Goal: Transaction & Acquisition: Purchase product/service

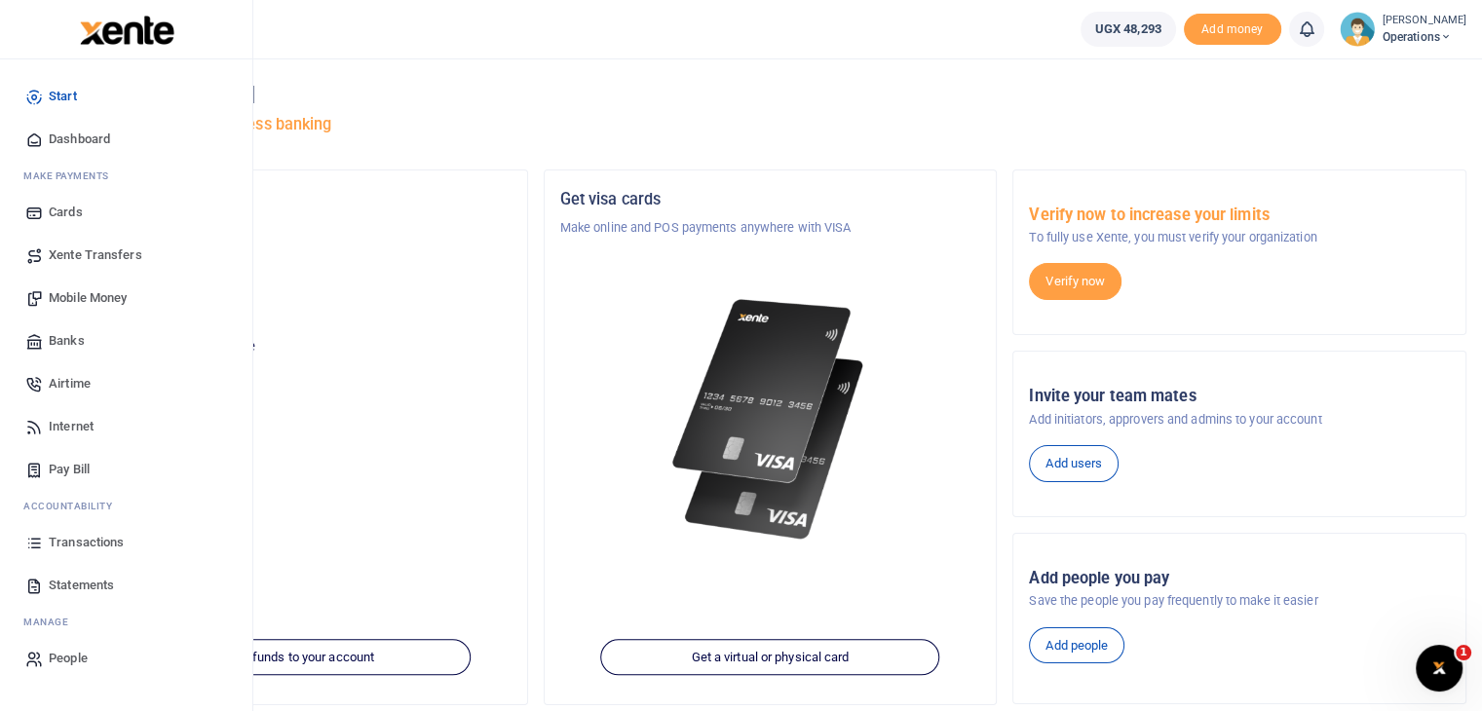
click at [63, 387] on span "Airtime" at bounding box center [70, 383] width 42 height 19
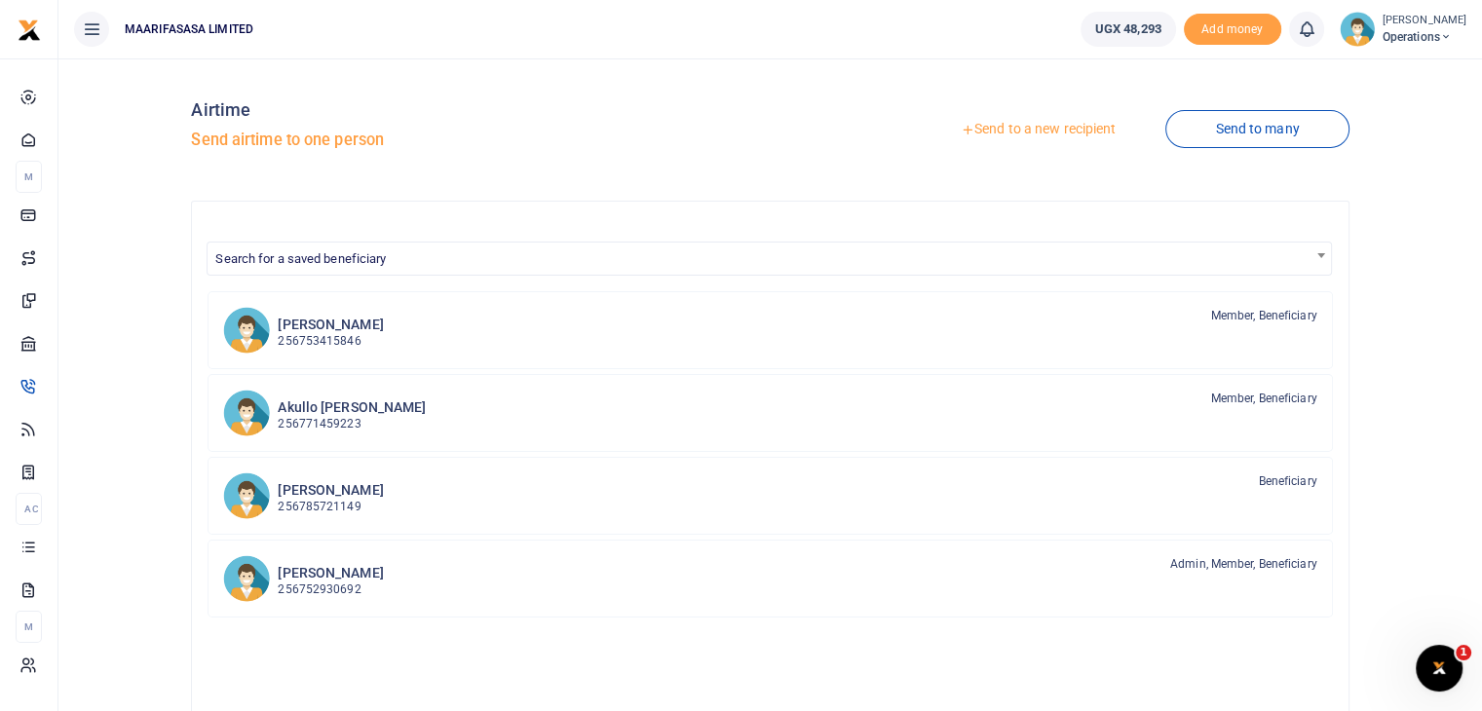
click at [1055, 131] on link "Send to a new recipient" at bounding box center [1038, 129] width 254 height 35
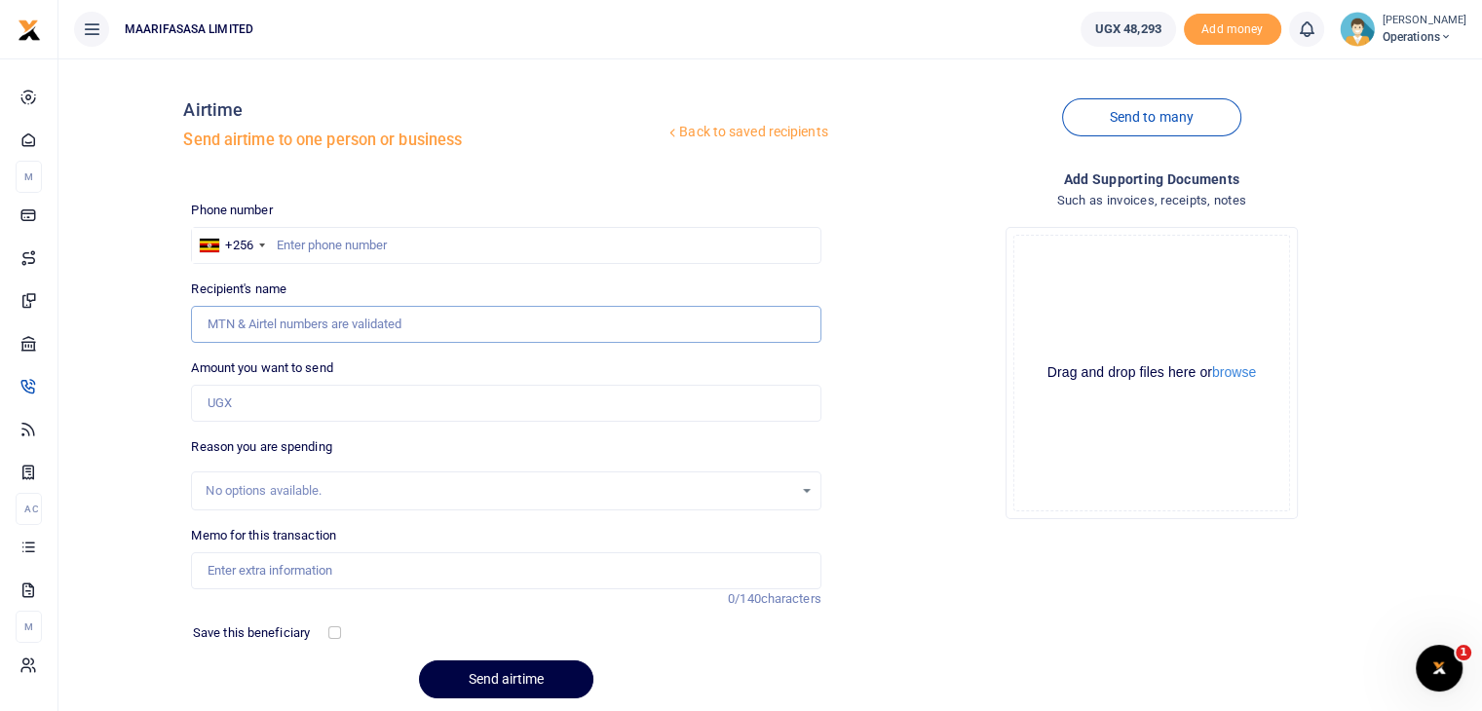
click at [297, 321] on input "Recipient's name" at bounding box center [505, 324] width 629 height 37
click at [316, 248] on input "text" at bounding box center [505, 245] width 629 height 37
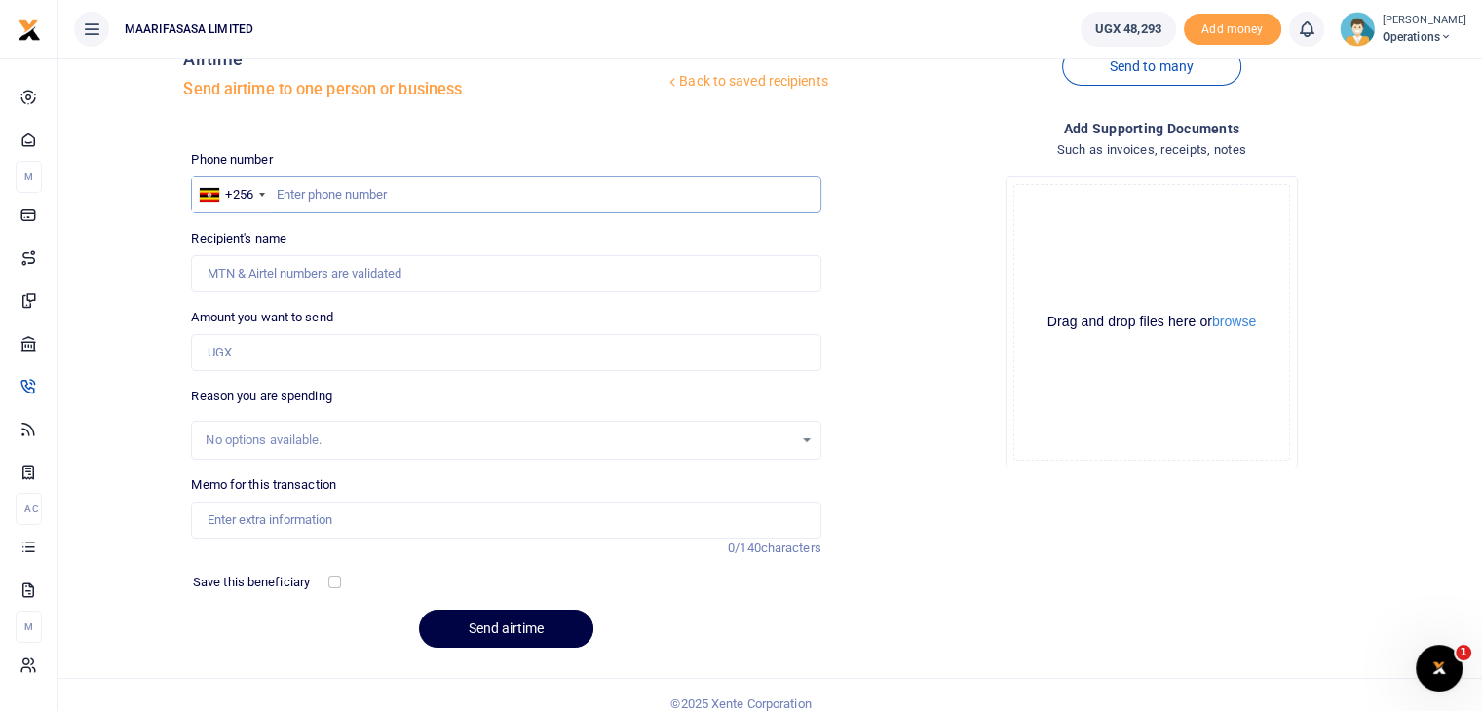
scroll to position [68, 0]
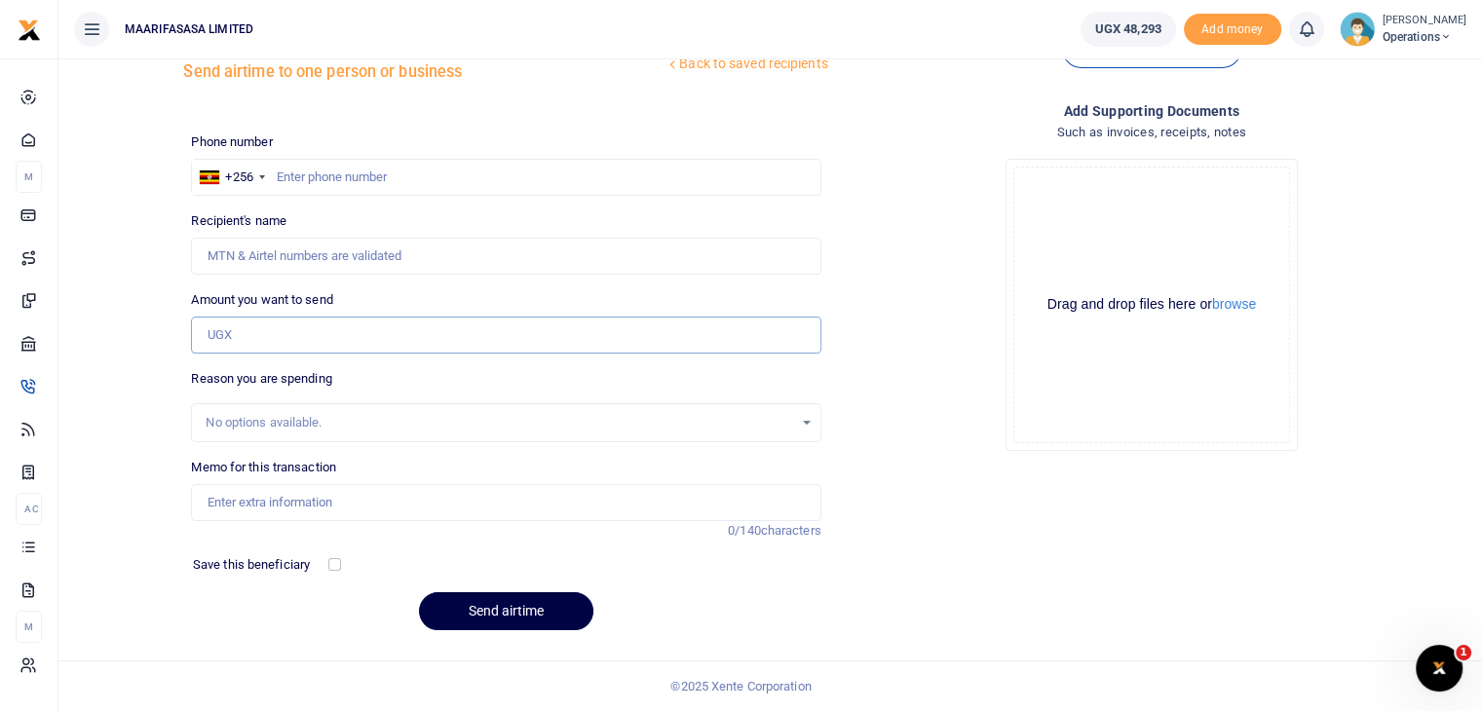
click at [342, 332] on input "Amount you want to send" at bounding box center [505, 335] width 629 height 37
type input "10,000"
click at [269, 431] on div "No options available." at bounding box center [499, 422] width 587 height 19
click at [234, 501] on input "Memo for this transaction" at bounding box center [505, 502] width 629 height 37
type input "Office monthly minute bundle"
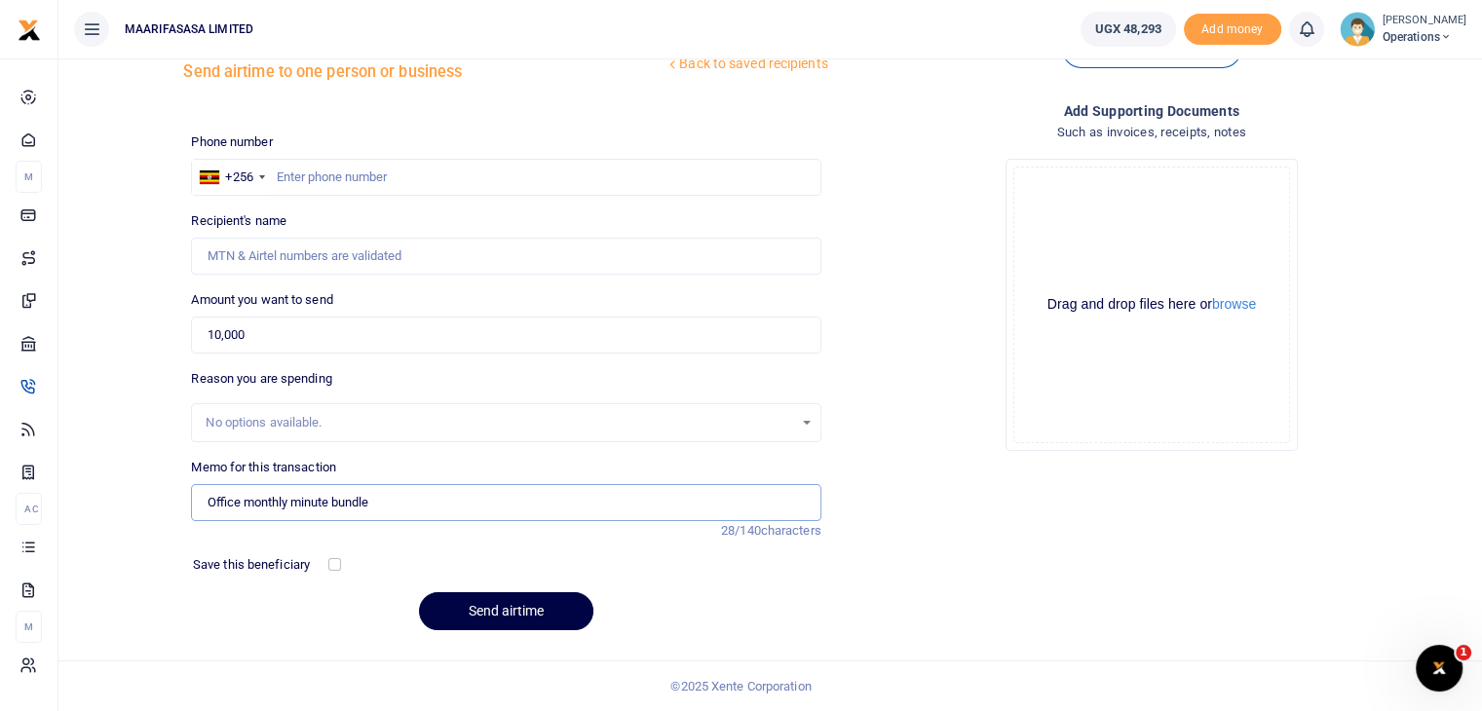
scroll to position [0, 0]
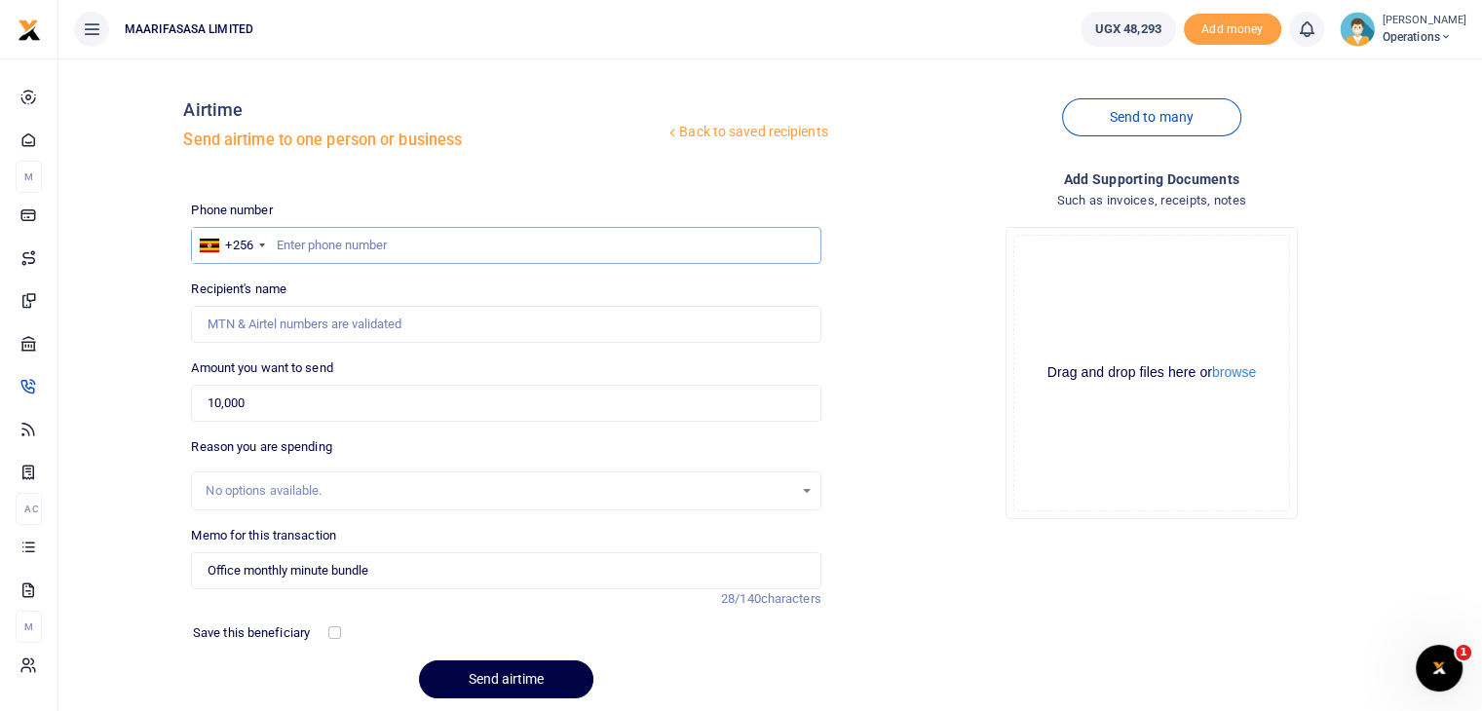
click at [365, 250] on input "text" at bounding box center [505, 245] width 629 height 37
click at [320, 239] on input "text" at bounding box center [505, 245] width 629 height 37
click at [316, 247] on input "text" at bounding box center [505, 245] width 629 height 37
click at [339, 245] on input "text" at bounding box center [505, 245] width 629 height 37
click at [304, 245] on input "text" at bounding box center [505, 245] width 629 height 37
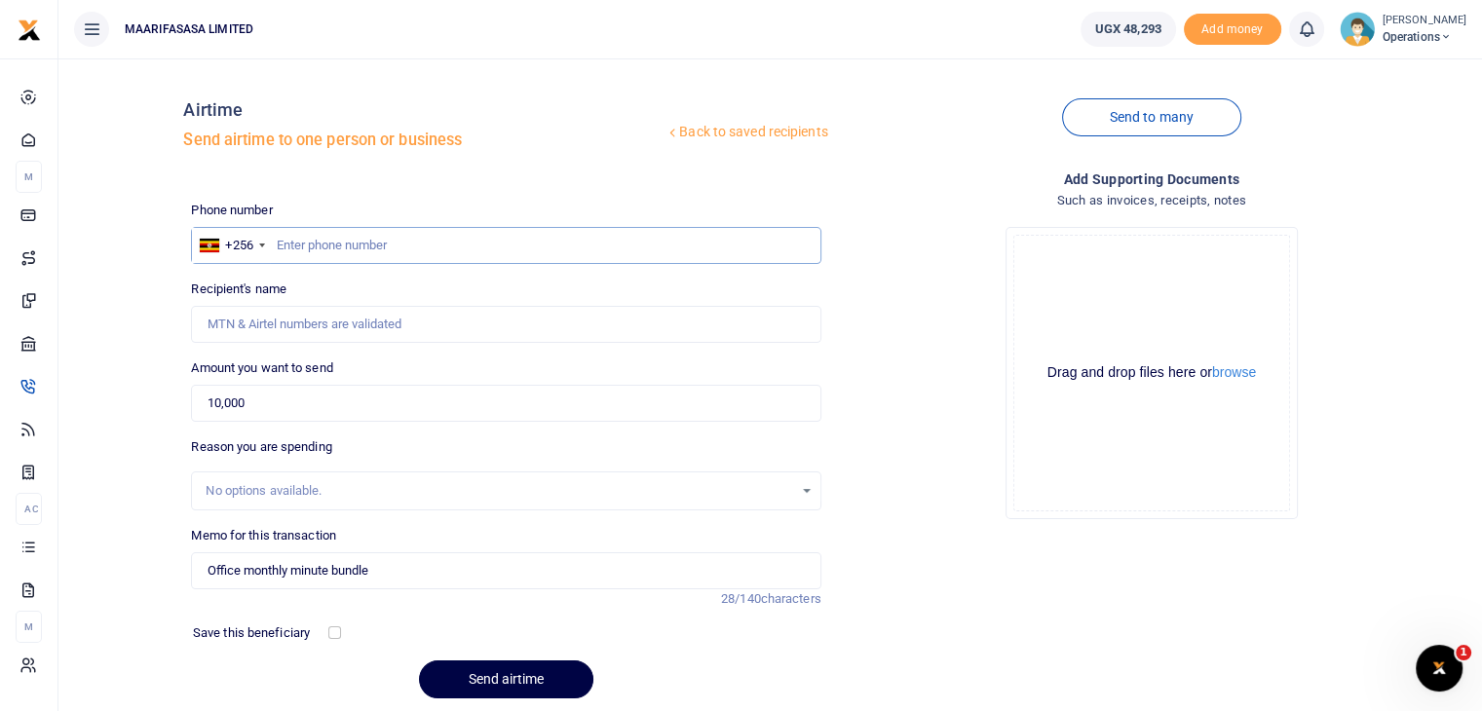
click at [304, 245] on input "text" at bounding box center [505, 245] width 629 height 37
click at [340, 248] on input "text" at bounding box center [505, 245] width 629 height 37
click at [407, 246] on input "text" at bounding box center [505, 245] width 629 height 37
click at [338, 247] on input "text" at bounding box center [505, 245] width 629 height 37
click at [417, 64] on div "Back to saved recipients Airtime Send airtime to one person or business Send to…" at bounding box center [770, 419] width 1424 height 722
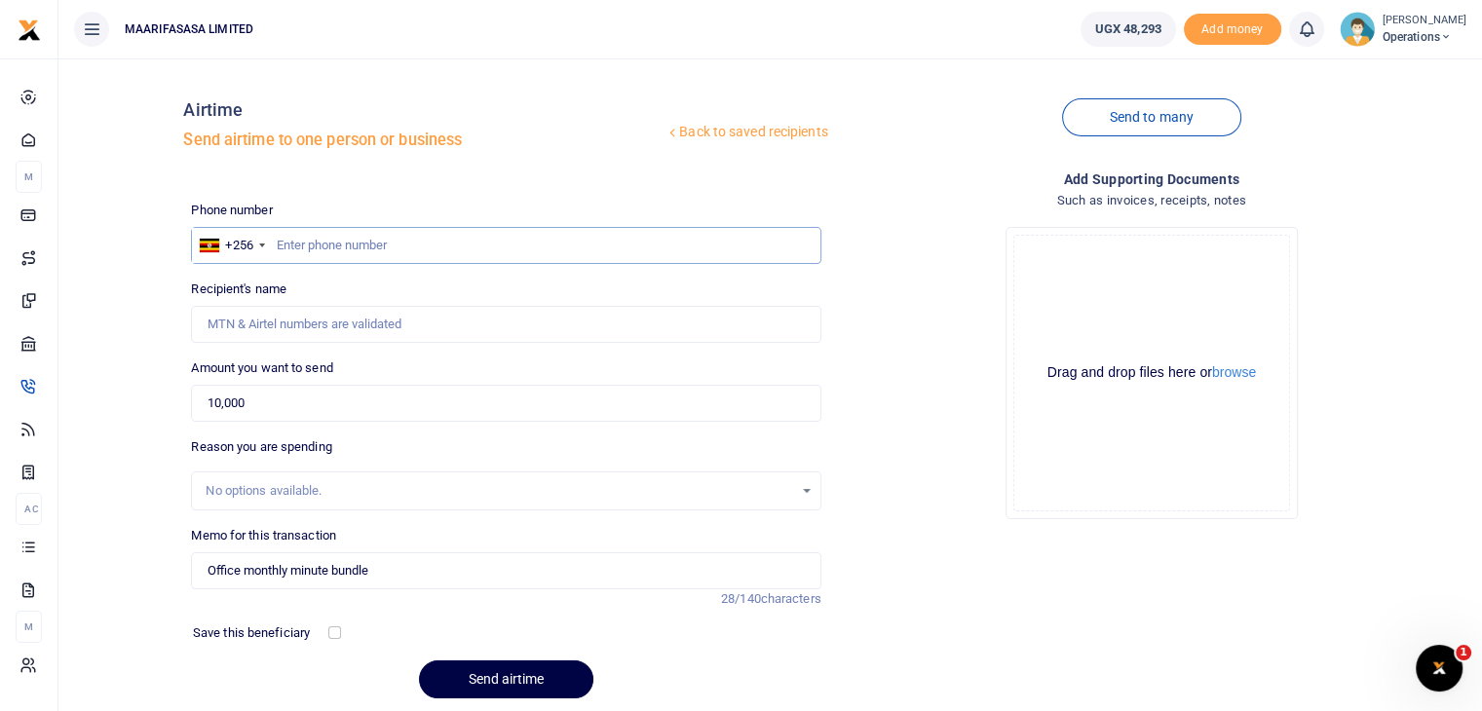
click at [290, 244] on input "text" at bounding box center [505, 245] width 629 height 37
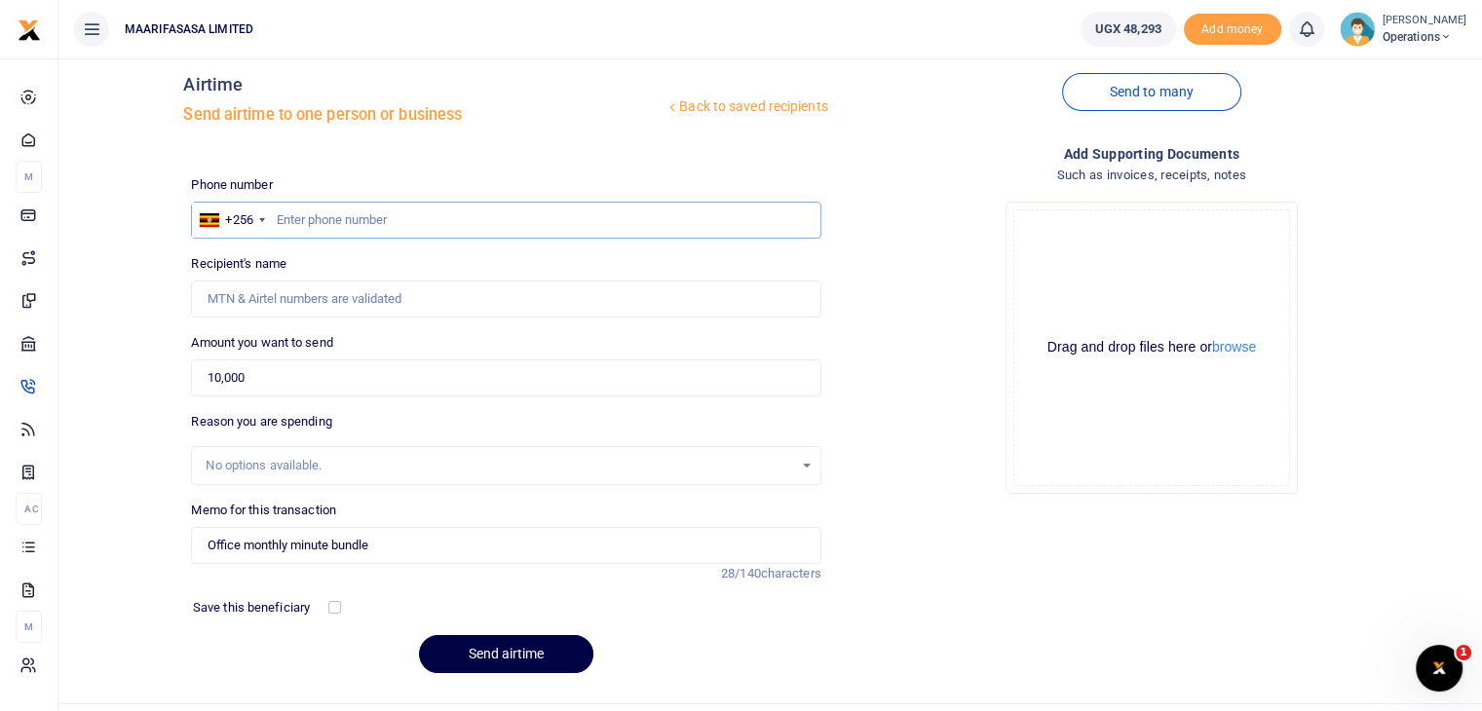
scroll to position [68, 0]
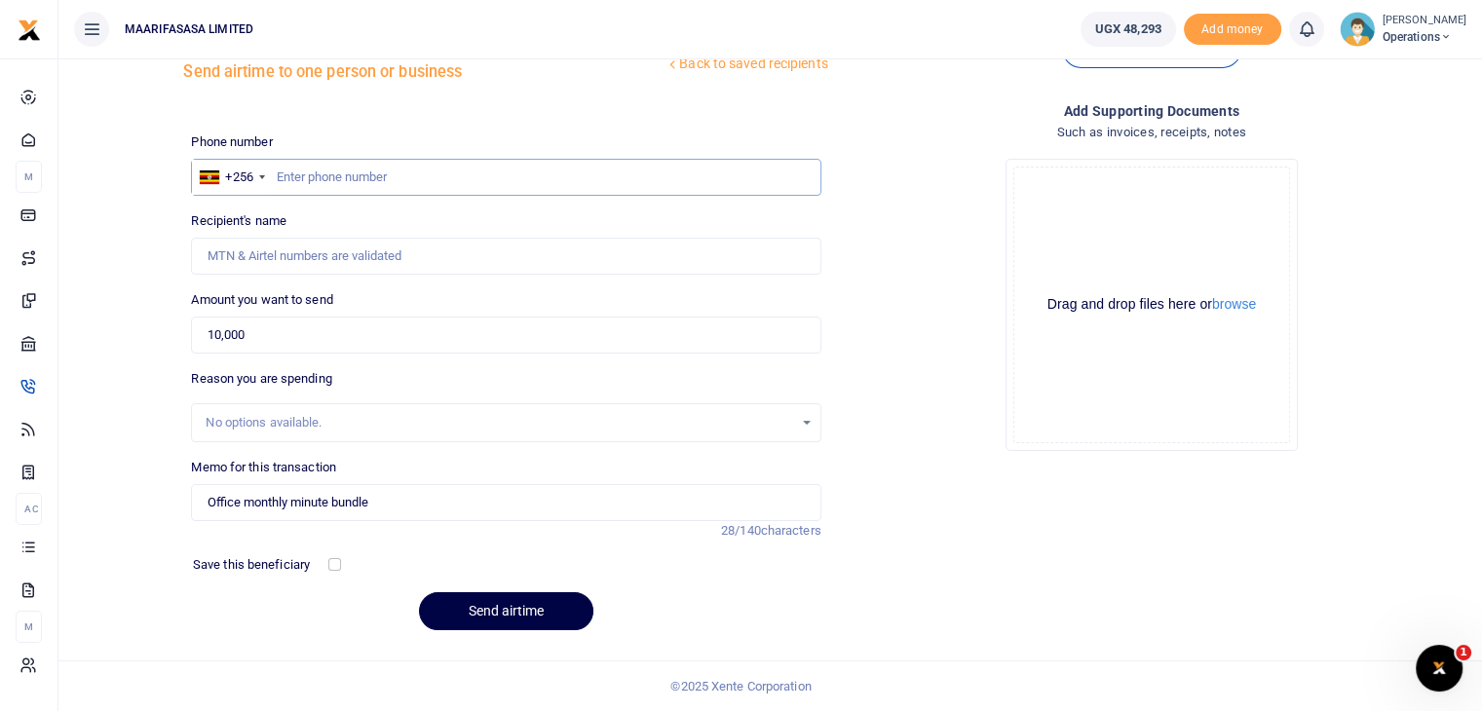
click at [311, 184] on input "text" at bounding box center [505, 177] width 629 height 37
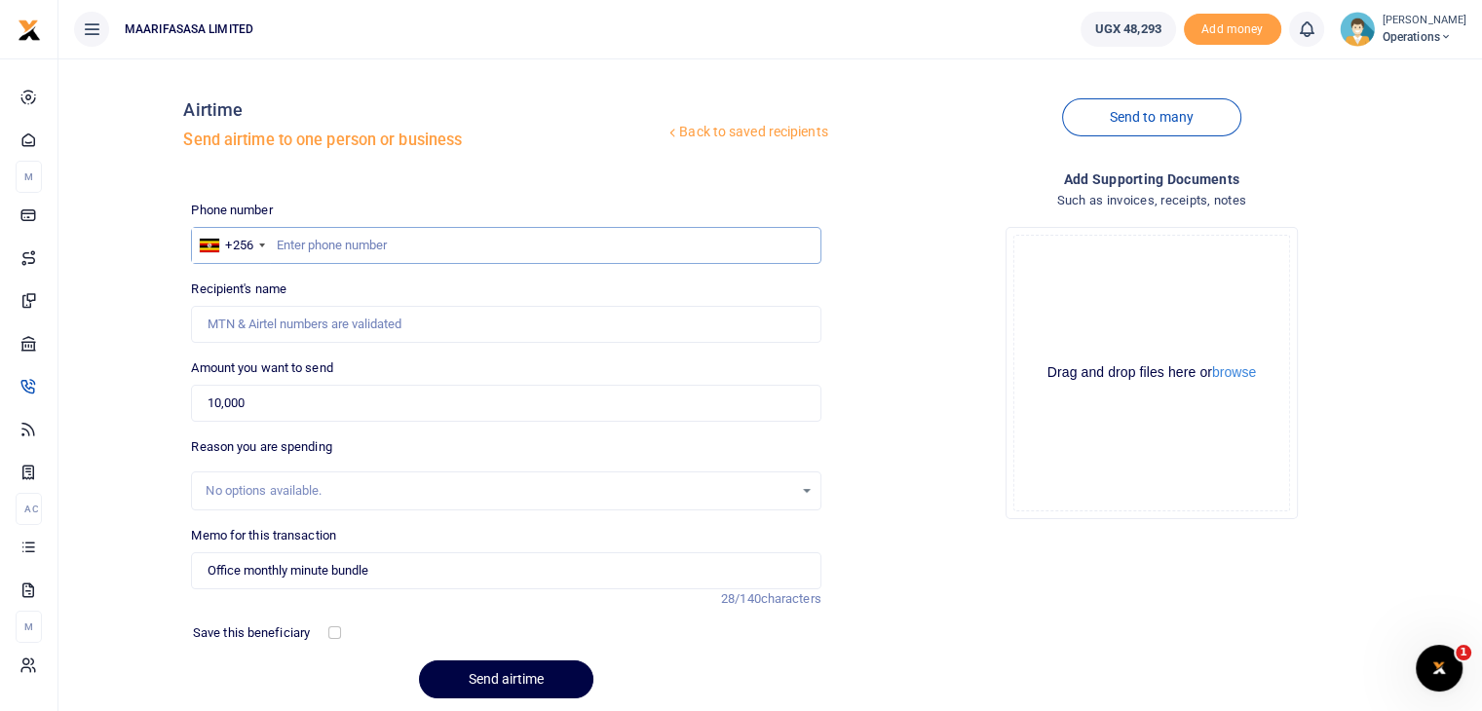
click at [295, 248] on input "text" at bounding box center [505, 245] width 629 height 37
click at [275, 248] on input "text" at bounding box center [505, 245] width 629 height 37
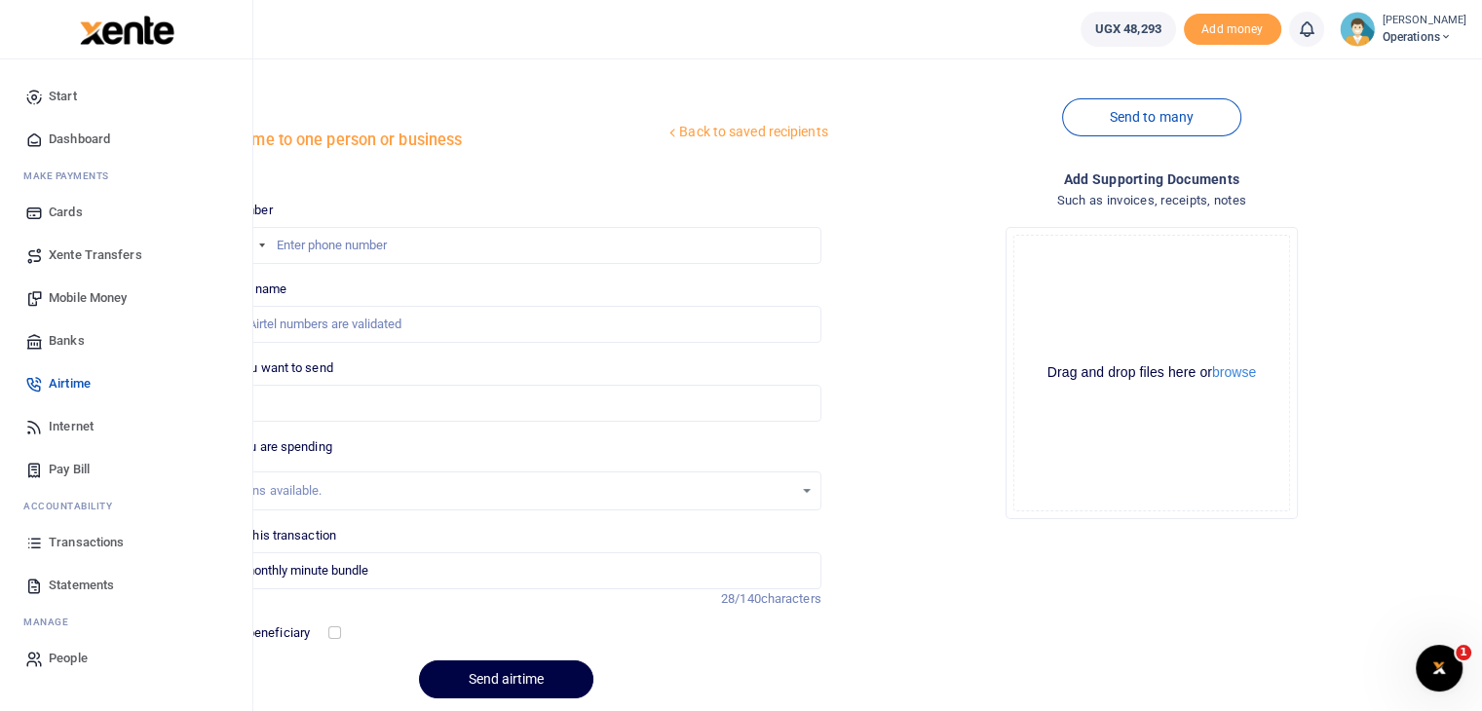
click at [88, 300] on span "Mobile Money" at bounding box center [88, 297] width 78 height 19
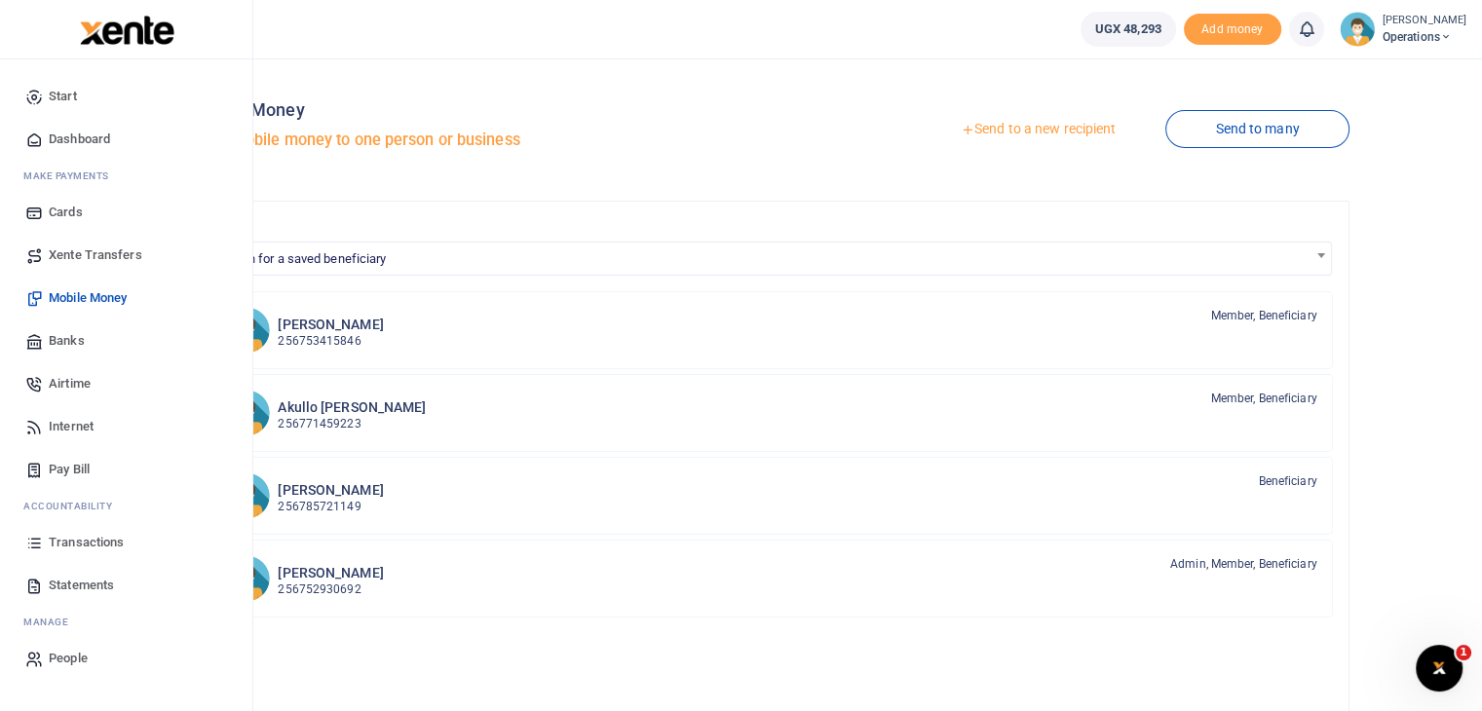
click at [62, 375] on span "Airtime" at bounding box center [70, 383] width 42 height 19
click at [61, 385] on span "Airtime" at bounding box center [70, 383] width 42 height 19
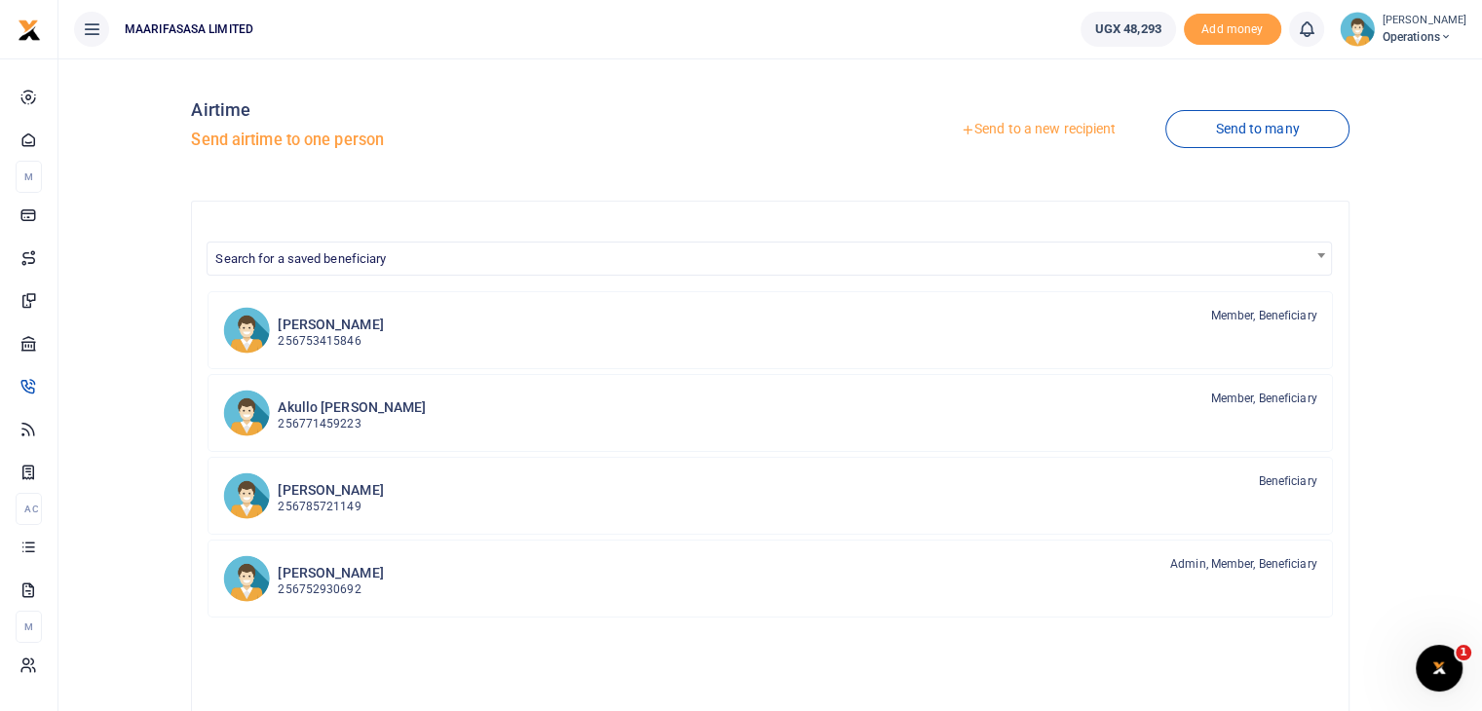
click at [1016, 134] on link "Send to a new recipient" at bounding box center [1038, 129] width 254 height 35
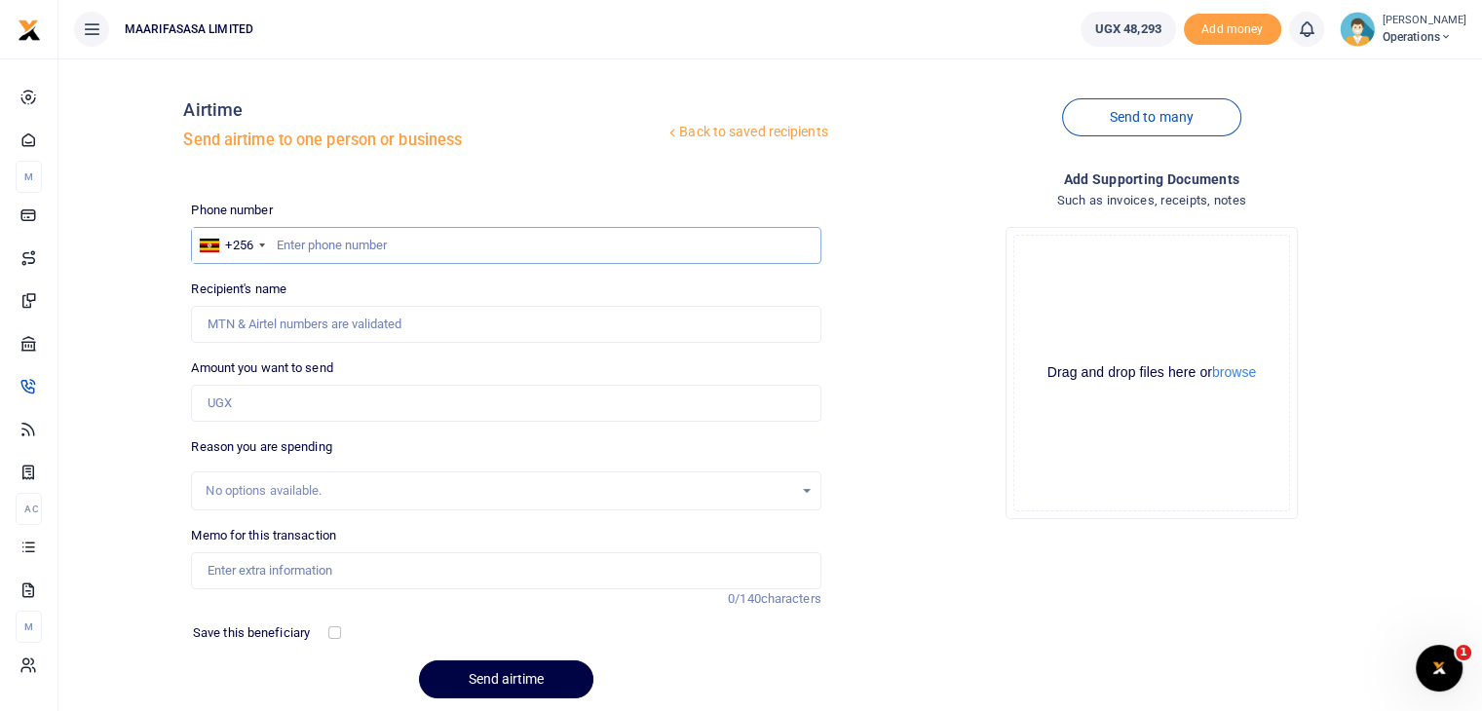
click at [334, 241] on input "text" at bounding box center [505, 245] width 629 height 37
click at [293, 242] on input "text" at bounding box center [505, 245] width 629 height 37
type input "770729228"
type input "Maarifasasa Limited"
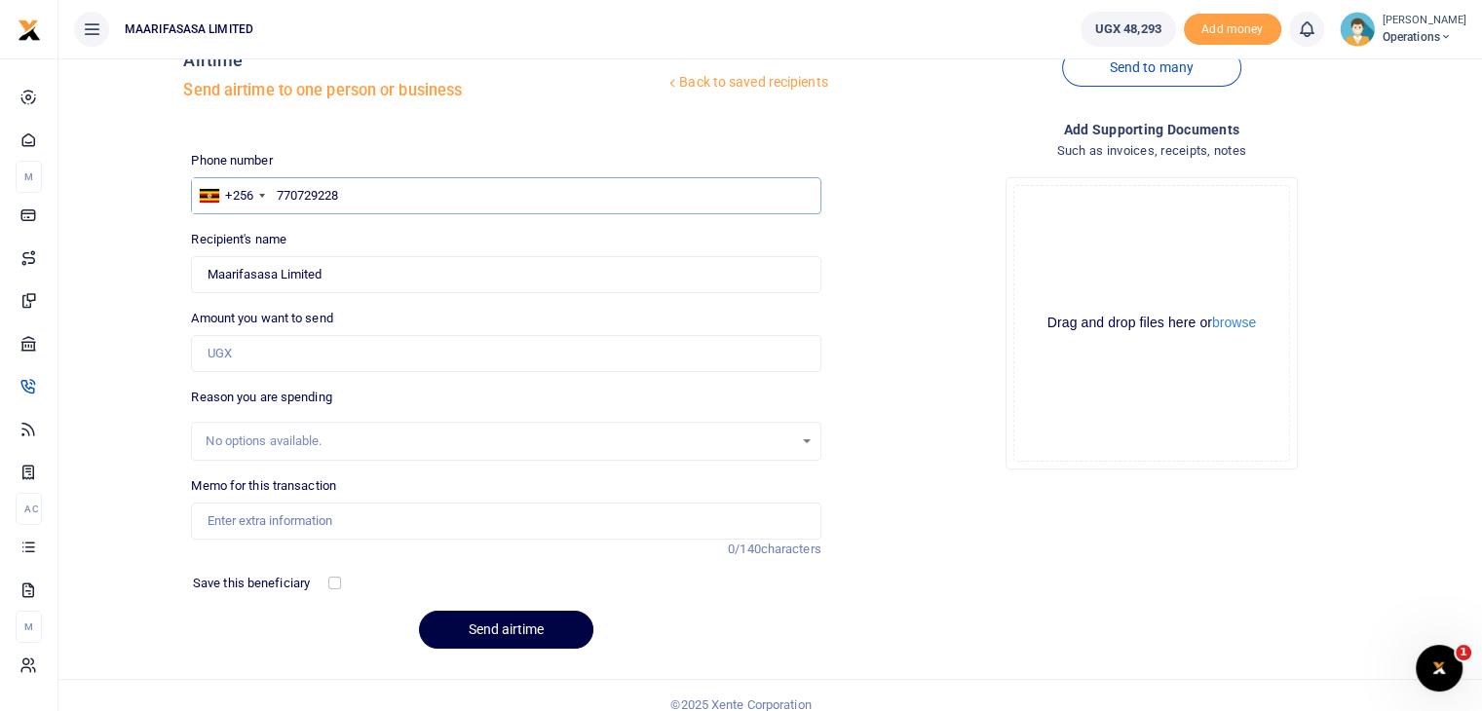
scroll to position [51, 0]
type input "770729228"
click at [270, 361] on input "Amount you want to send" at bounding box center [505, 352] width 629 height 37
type input "10,000"
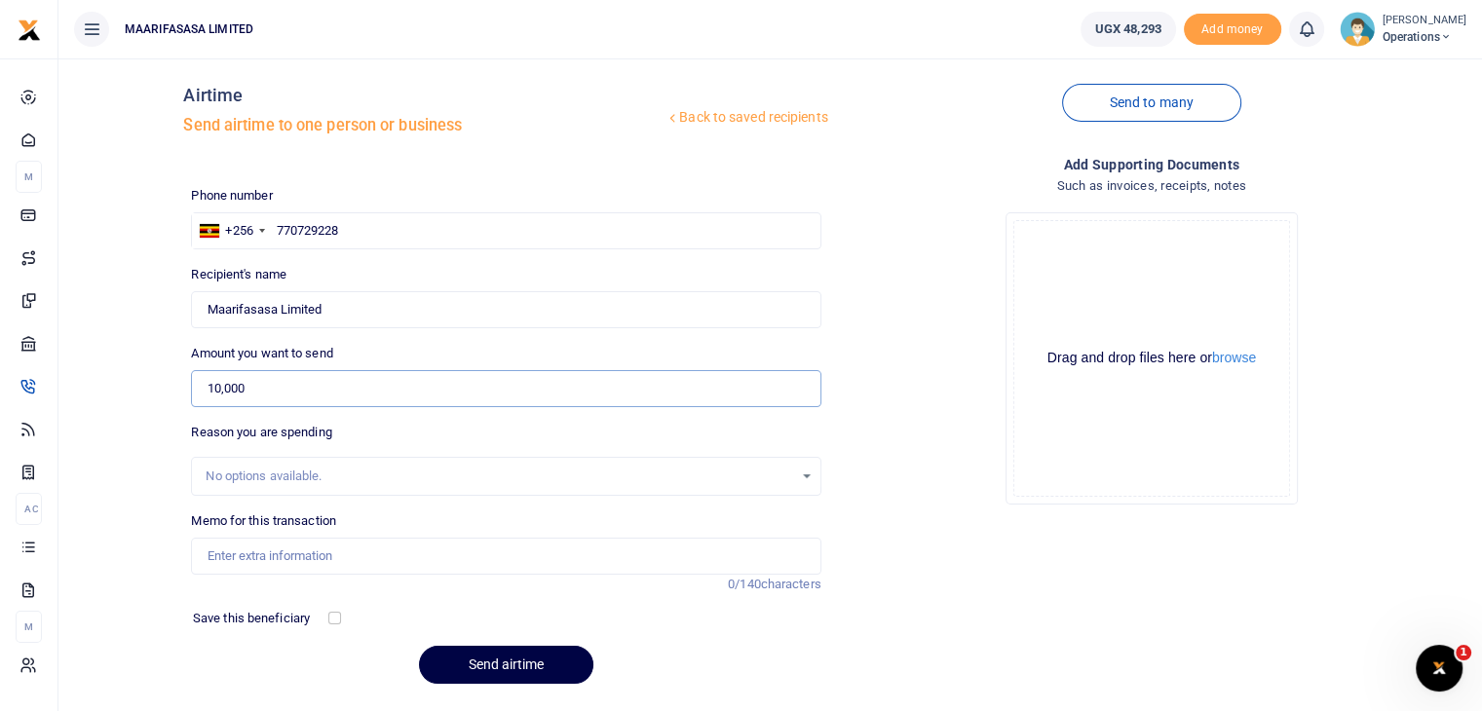
scroll to position [68, 0]
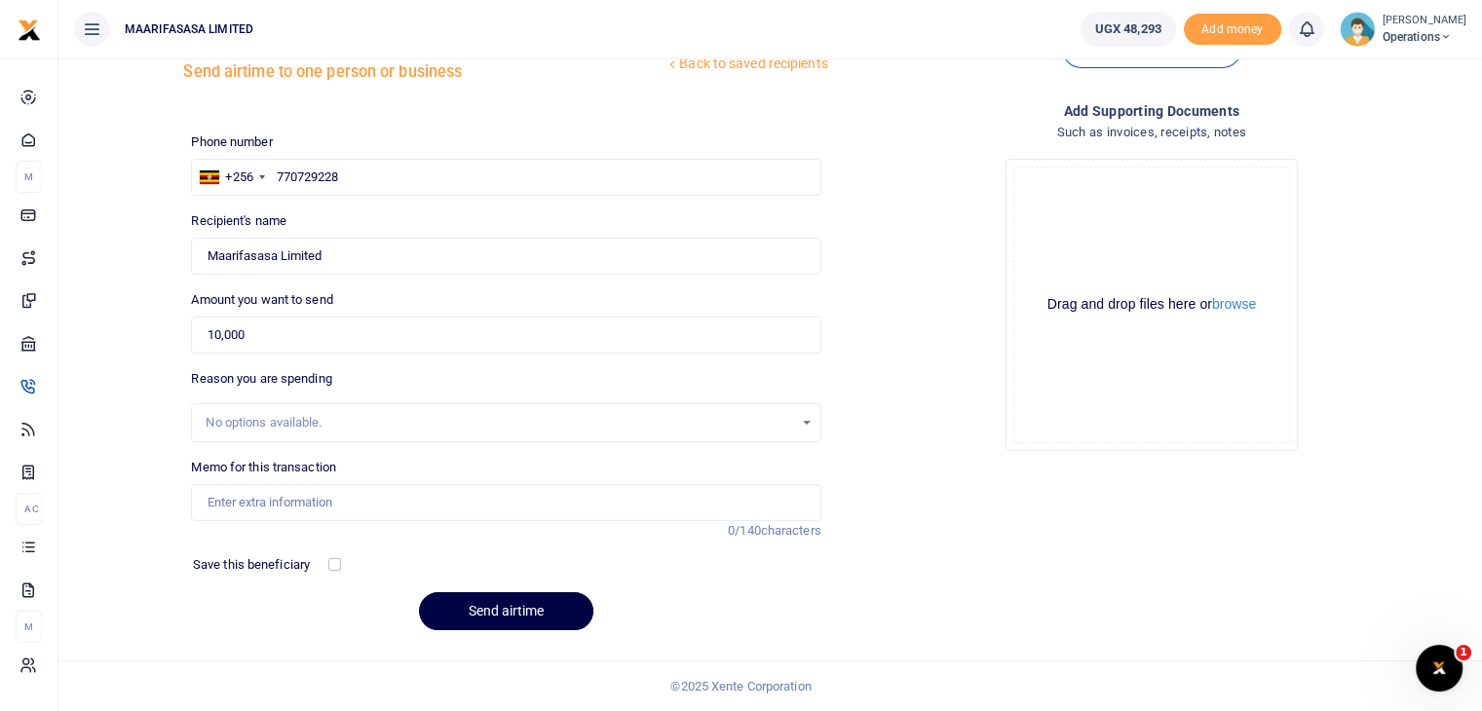
click at [242, 421] on div "No options available." at bounding box center [499, 422] width 587 height 19
click at [237, 496] on input "Memo for this transaction" at bounding box center [505, 502] width 629 height 37
type input "Office monthly minute bundle"
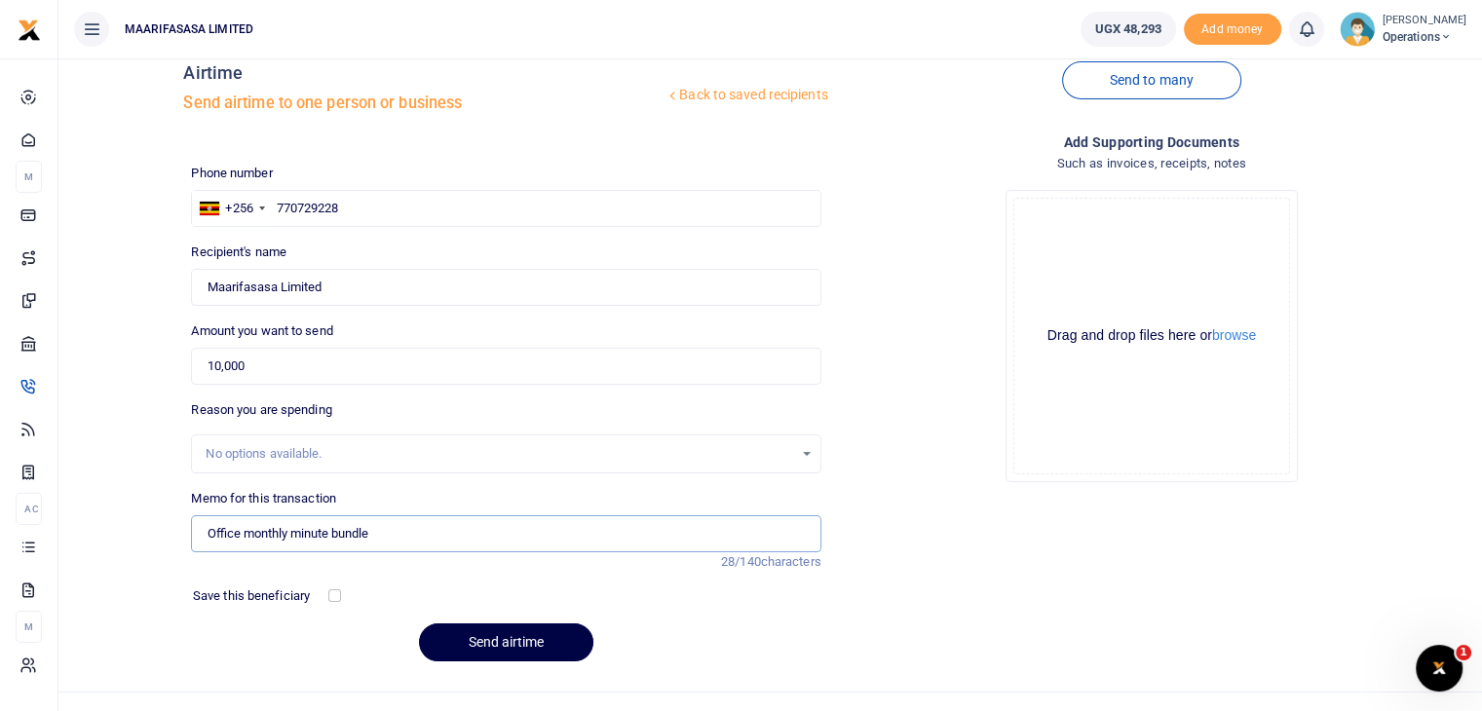
scroll to position [33, 0]
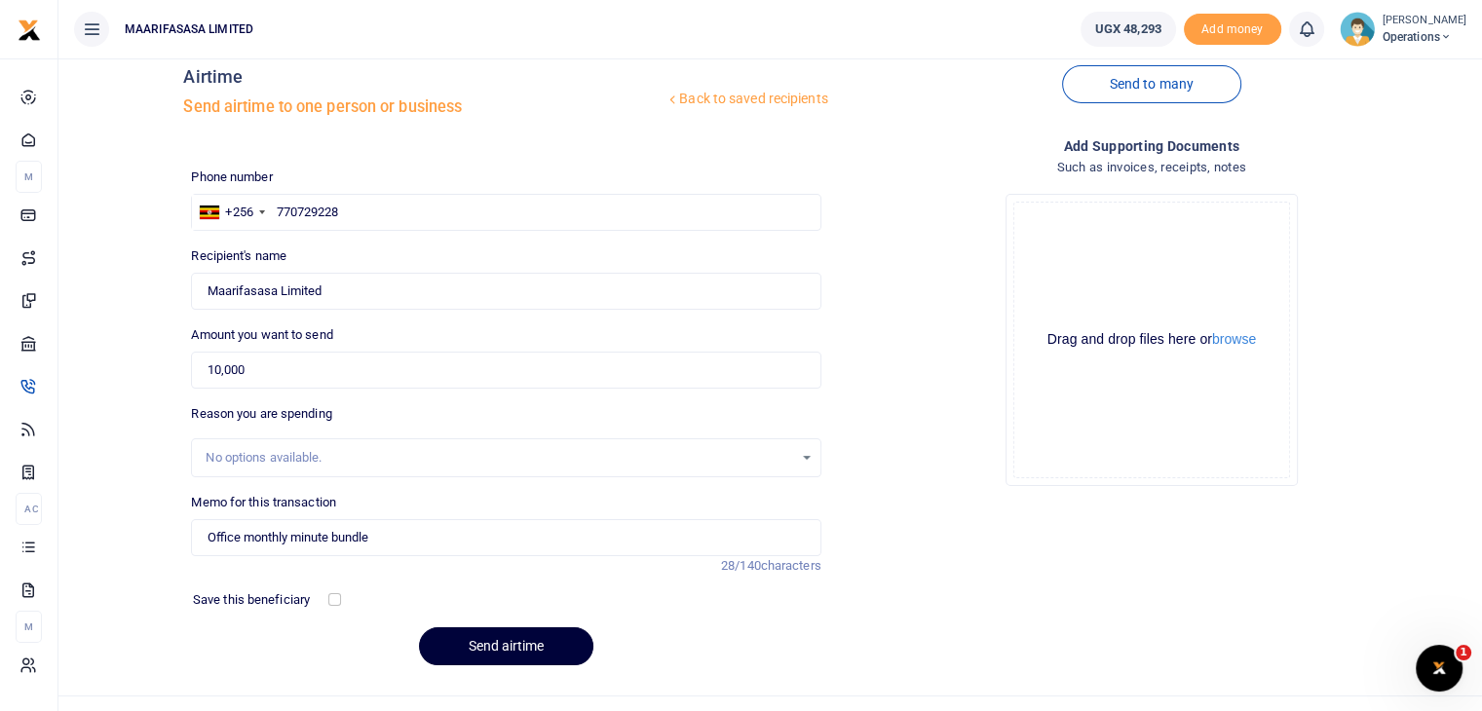
click at [489, 648] on button "Send airtime" at bounding box center [506, 646] width 174 height 38
